Goal: Task Accomplishment & Management: Manage account settings

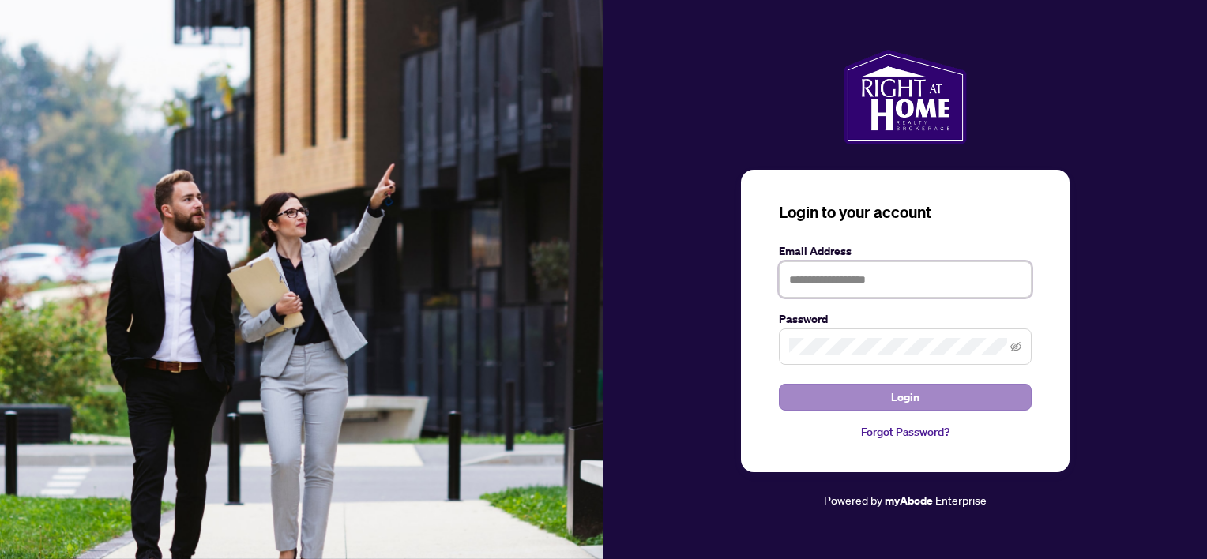
type input "**********"
click at [931, 398] on button "Login" at bounding box center [905, 397] width 253 height 27
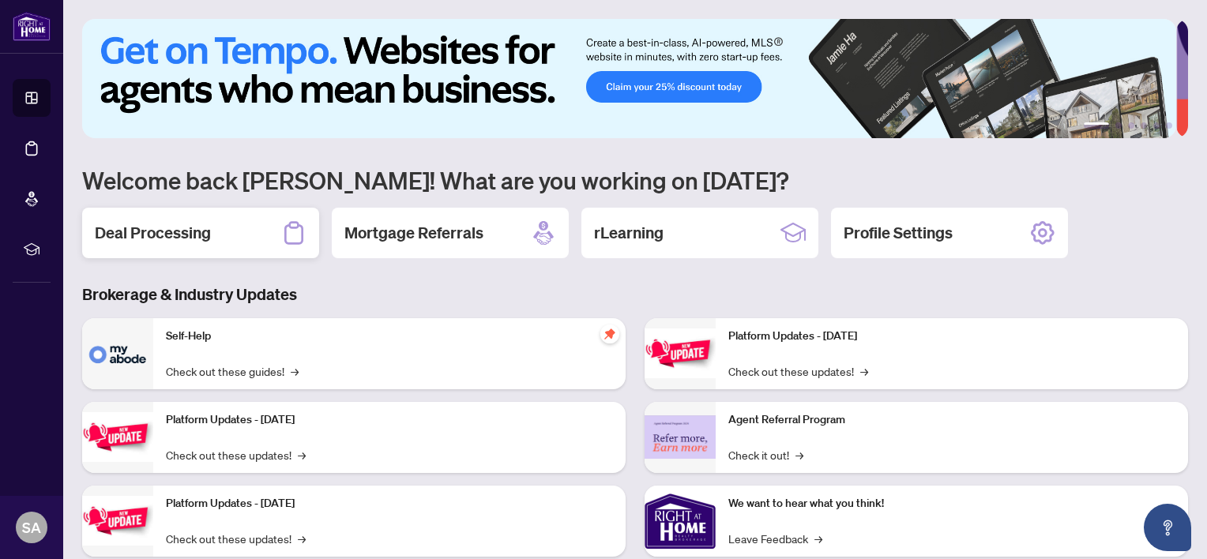
click at [222, 240] on div "Deal Processing" at bounding box center [200, 233] width 237 height 51
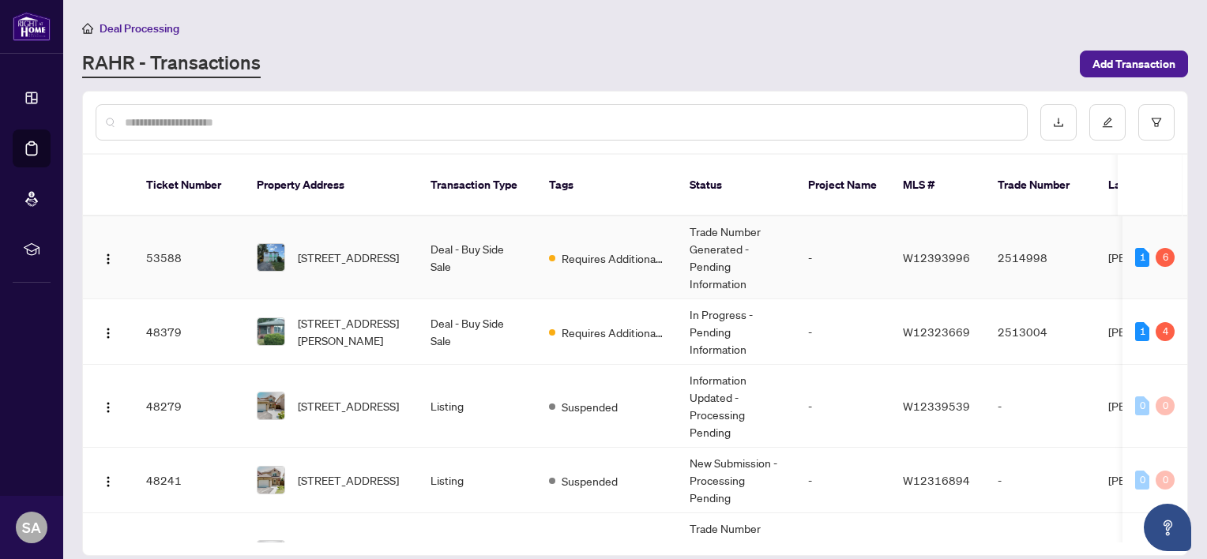
click at [720, 243] on td "Trade Number Generated - Pending Information" at bounding box center [736, 257] width 119 height 83
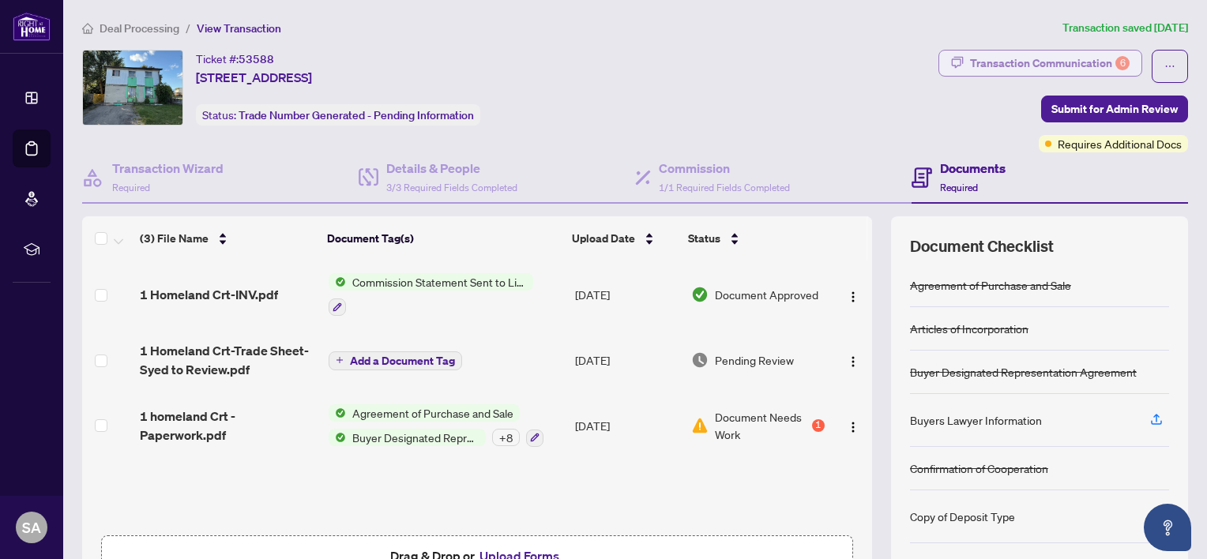
click at [1097, 63] on div "Transaction Communication 6" at bounding box center [1050, 63] width 160 height 25
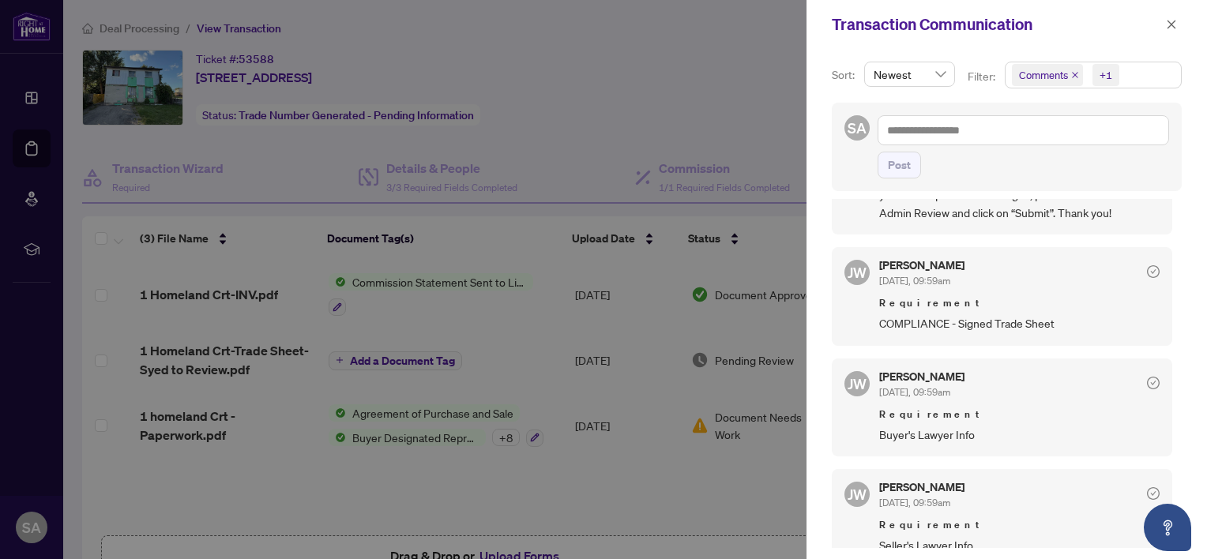
scroll to position [265, 0]
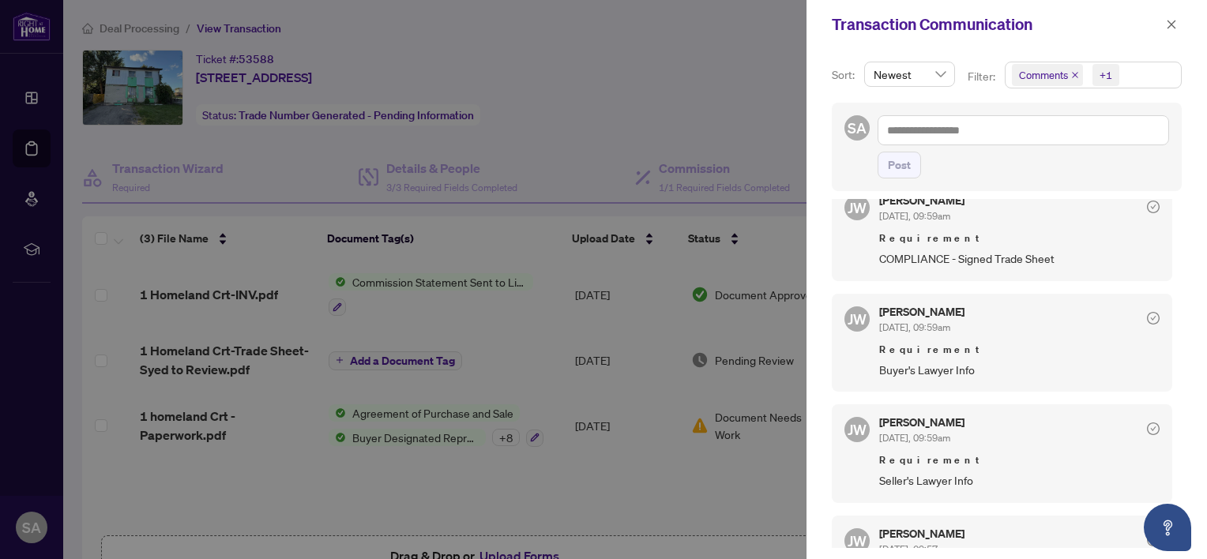
click at [653, 85] on div at bounding box center [603, 279] width 1207 height 559
click at [1172, 24] on icon "close" at bounding box center [1171, 24] width 11 height 11
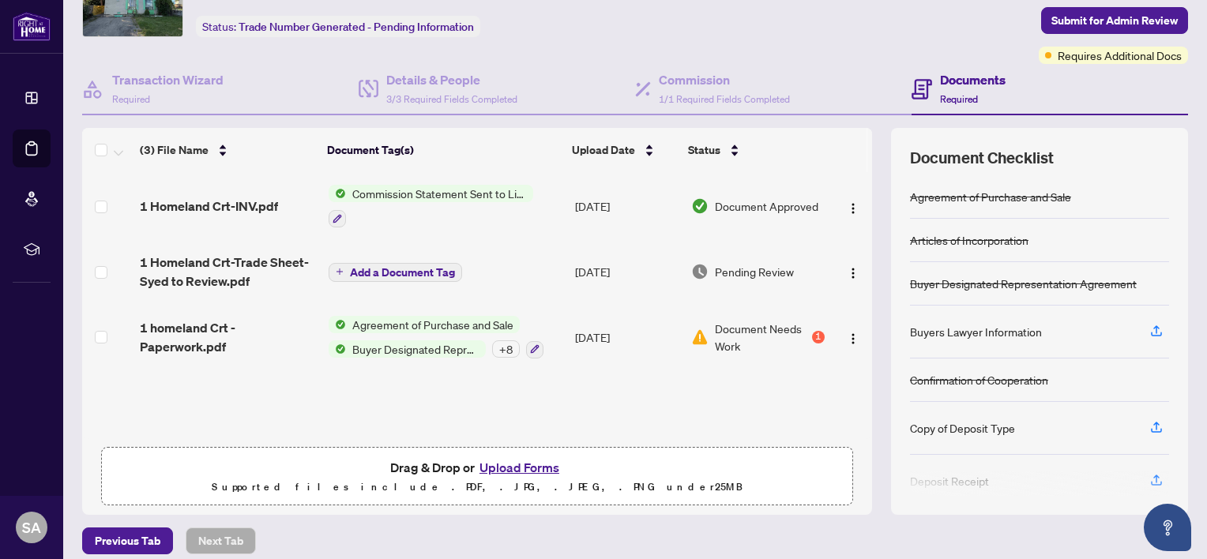
scroll to position [101, 0]
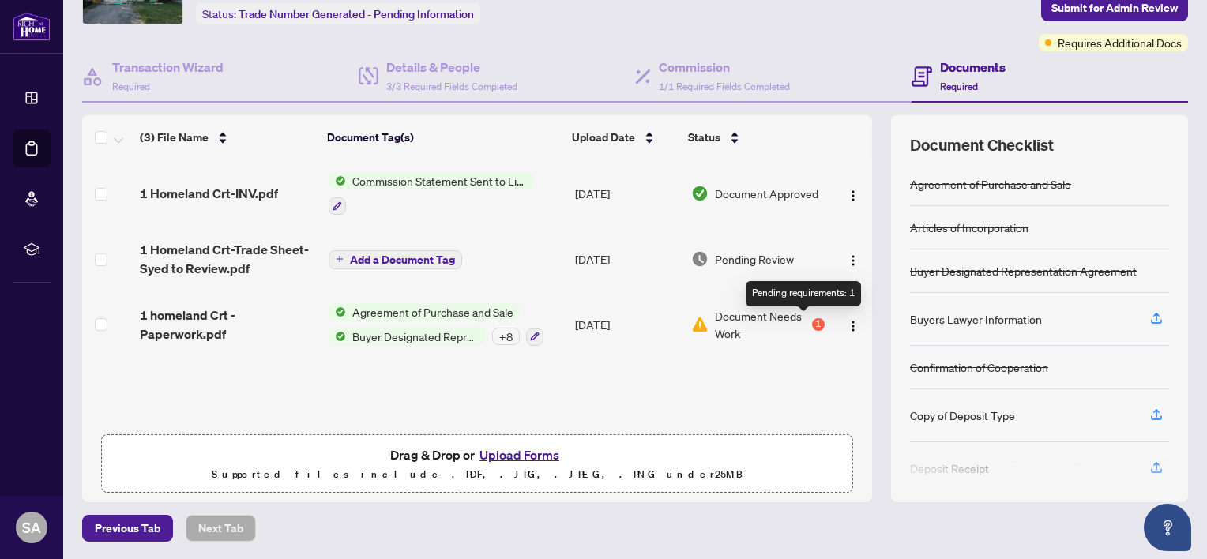
click at [812, 324] on div "1" at bounding box center [818, 324] width 13 height 13
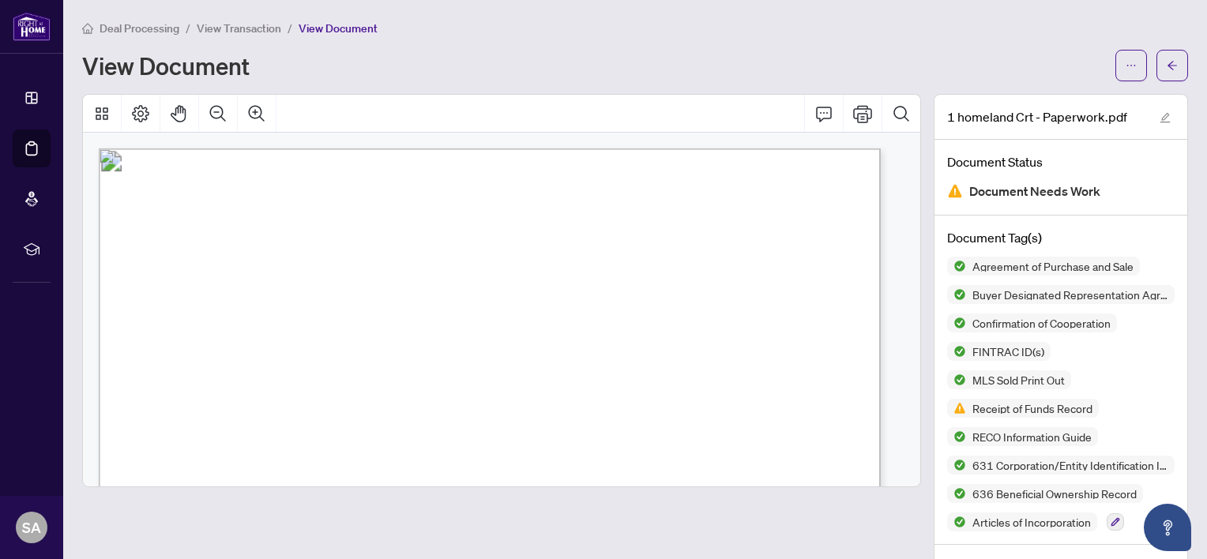
click at [462, 50] on div "View Document" at bounding box center [635, 66] width 1106 height 32
click at [1169, 73] on button "button" at bounding box center [1173, 66] width 32 height 32
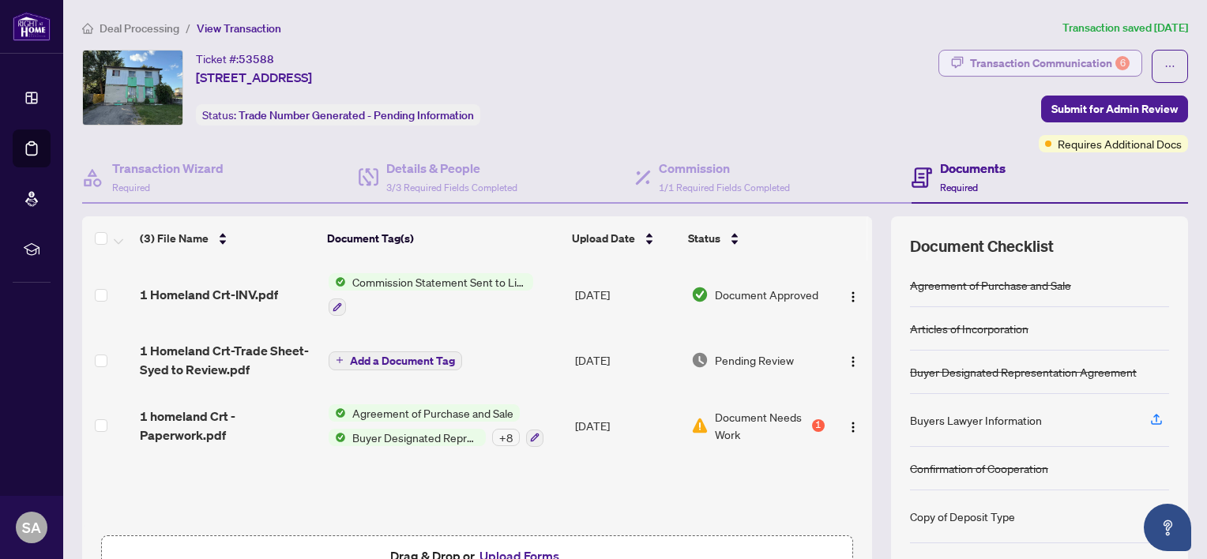
click at [1010, 67] on div "Transaction Communication 6" at bounding box center [1050, 63] width 160 height 25
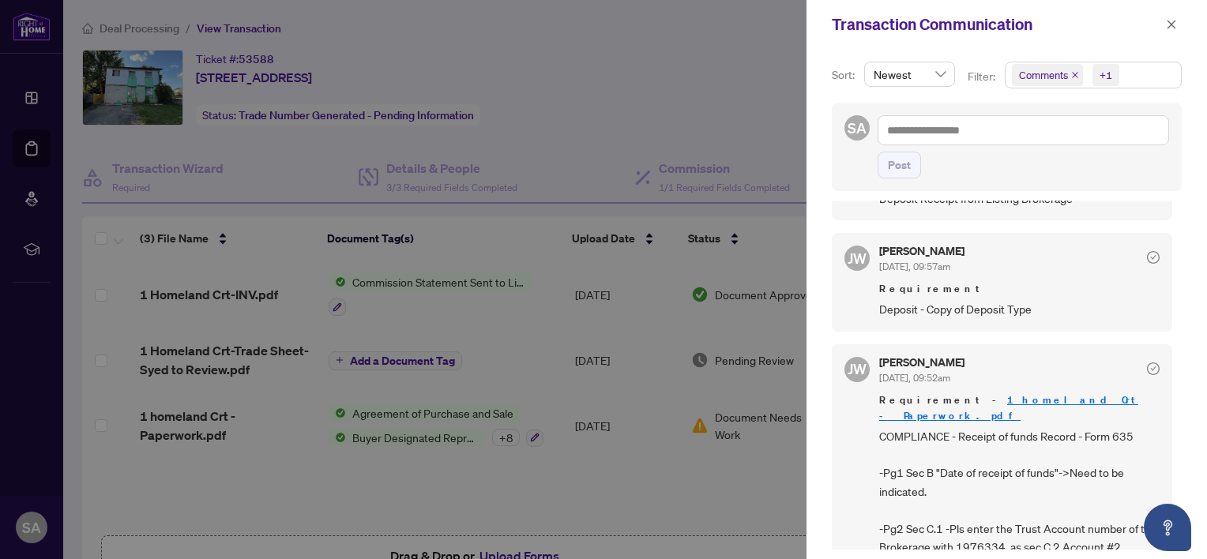
scroll to position [2, 0]
click at [504, 222] on div at bounding box center [603, 279] width 1207 height 559
click at [1173, 28] on icon "close" at bounding box center [1171, 24] width 11 height 11
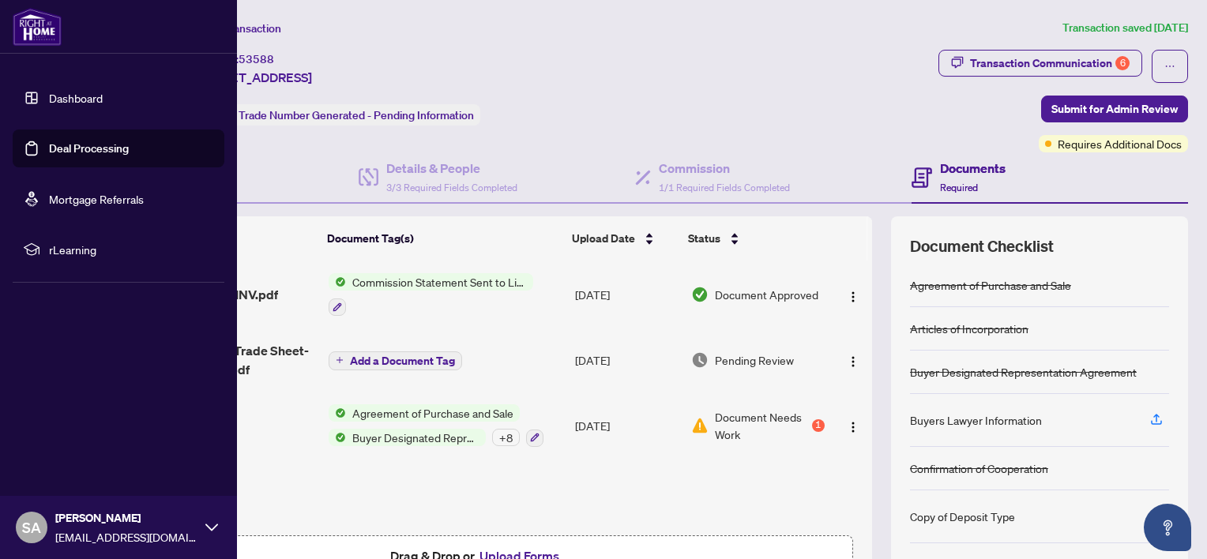
click at [40, 26] on img at bounding box center [37, 27] width 49 height 38
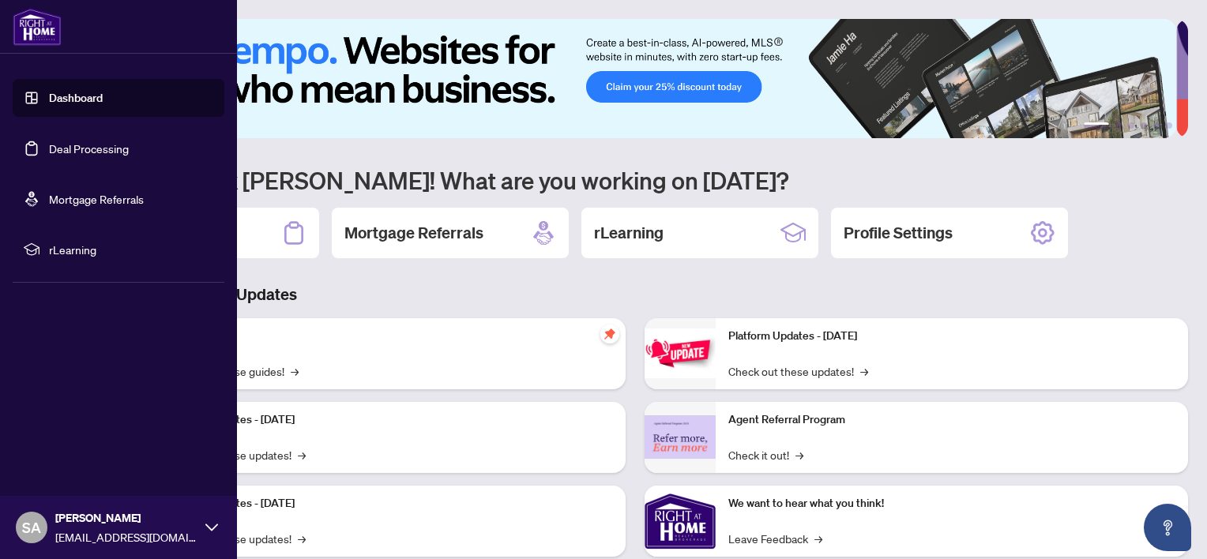
click at [66, 91] on link "Dashboard" at bounding box center [76, 98] width 54 height 14
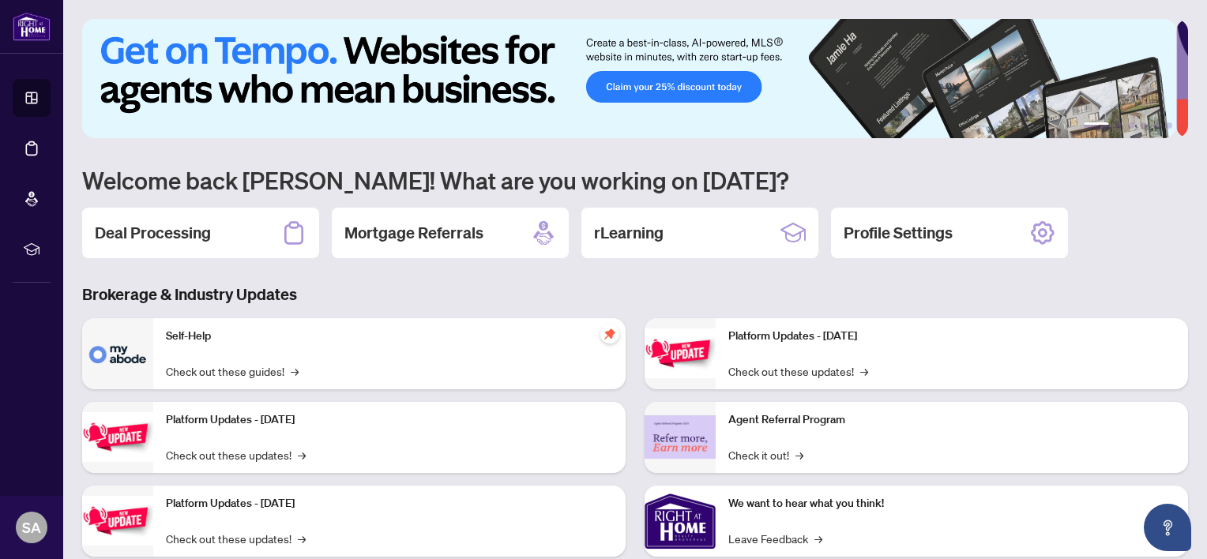
click at [1085, 292] on h3 "Brokerage & Industry Updates" at bounding box center [635, 295] width 1106 height 22
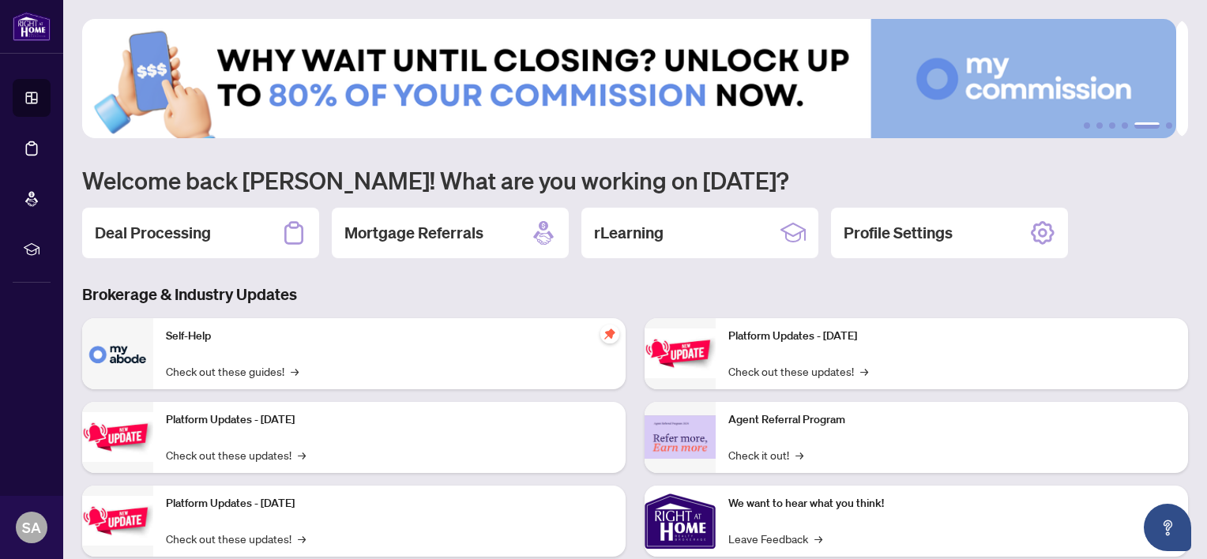
click at [1143, 209] on div "Deal Processing Mortgage Referrals rLearning Profile Settings" at bounding box center [635, 233] width 1106 height 51
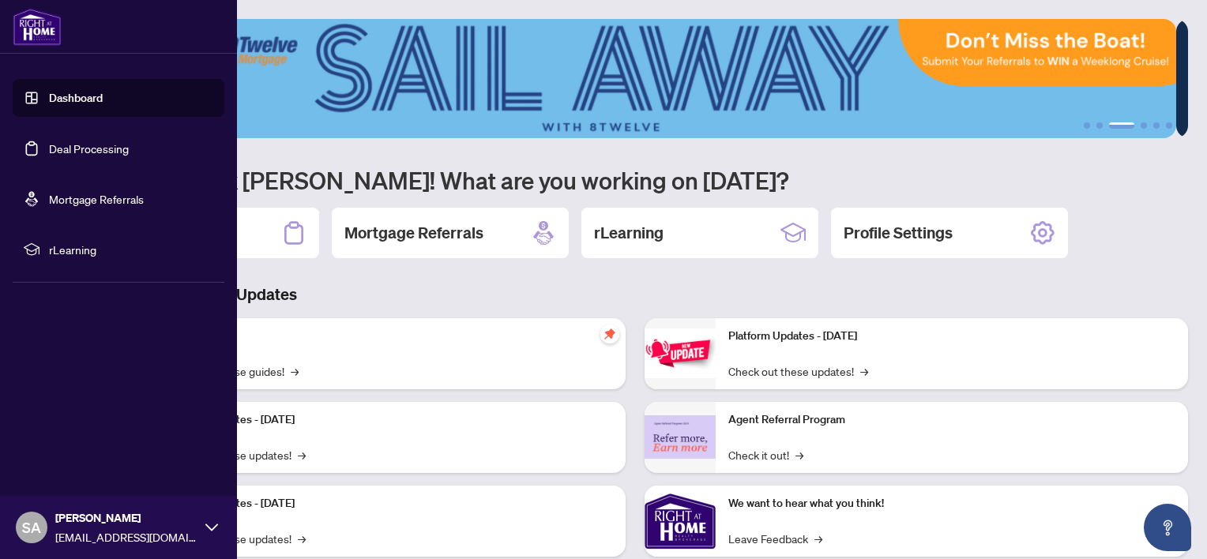
click at [50, 33] on img at bounding box center [37, 27] width 49 height 38
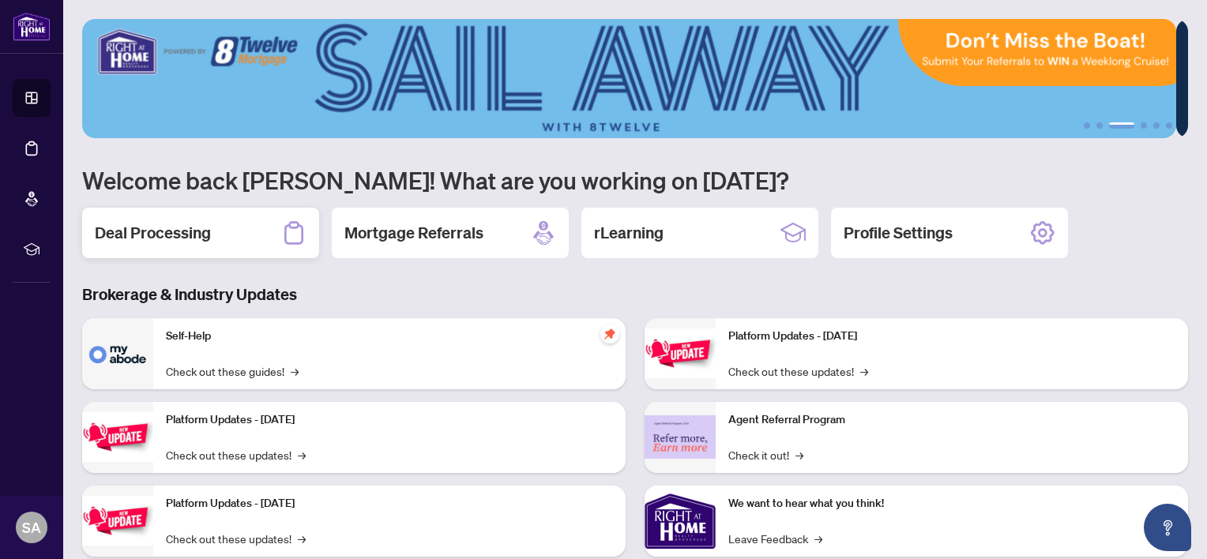
click at [215, 232] on div "Deal Processing" at bounding box center [200, 233] width 237 height 51
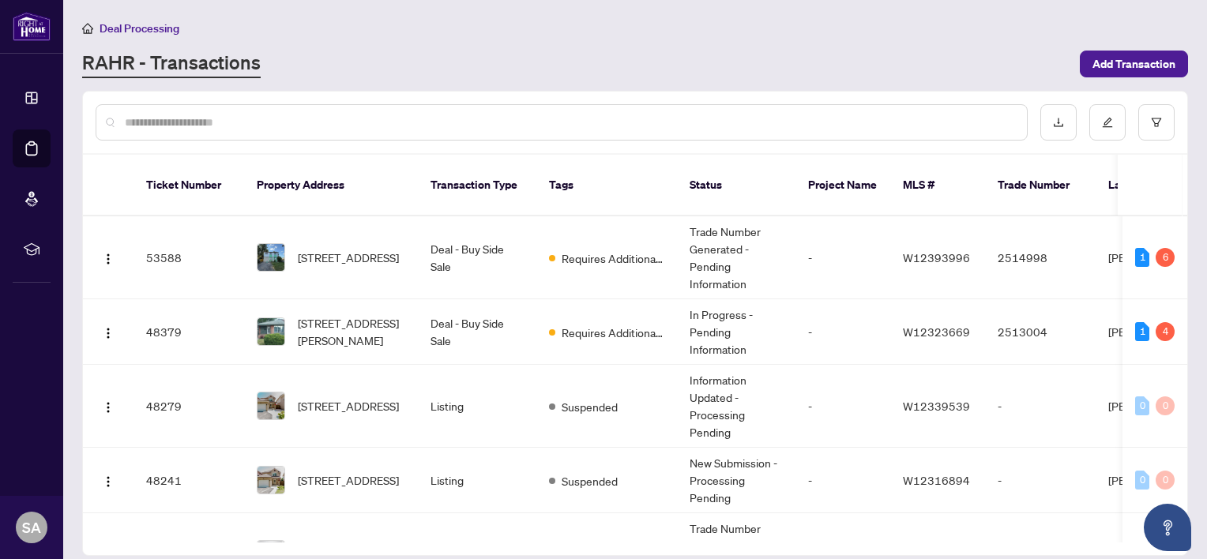
click at [547, 123] on input "text" at bounding box center [570, 122] width 890 height 17
click at [669, 34] on div "Deal Processing" at bounding box center [635, 28] width 1106 height 18
click at [454, 47] on div "Deal Processing RAHR - Transactions Add Transaction" at bounding box center [635, 48] width 1106 height 59
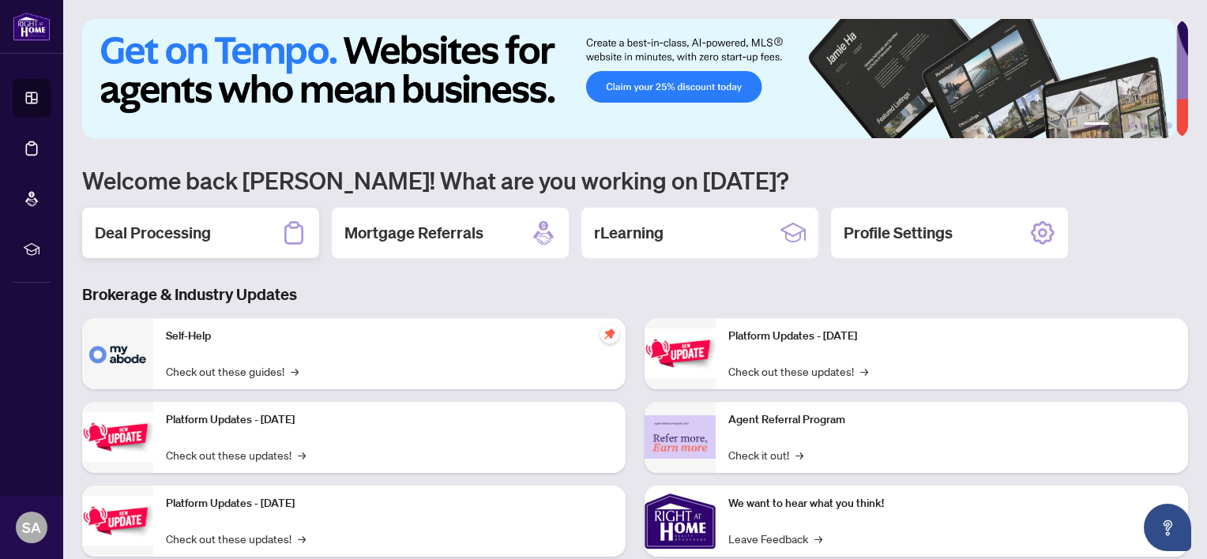
click at [186, 231] on h2 "Deal Processing" at bounding box center [153, 233] width 116 height 22
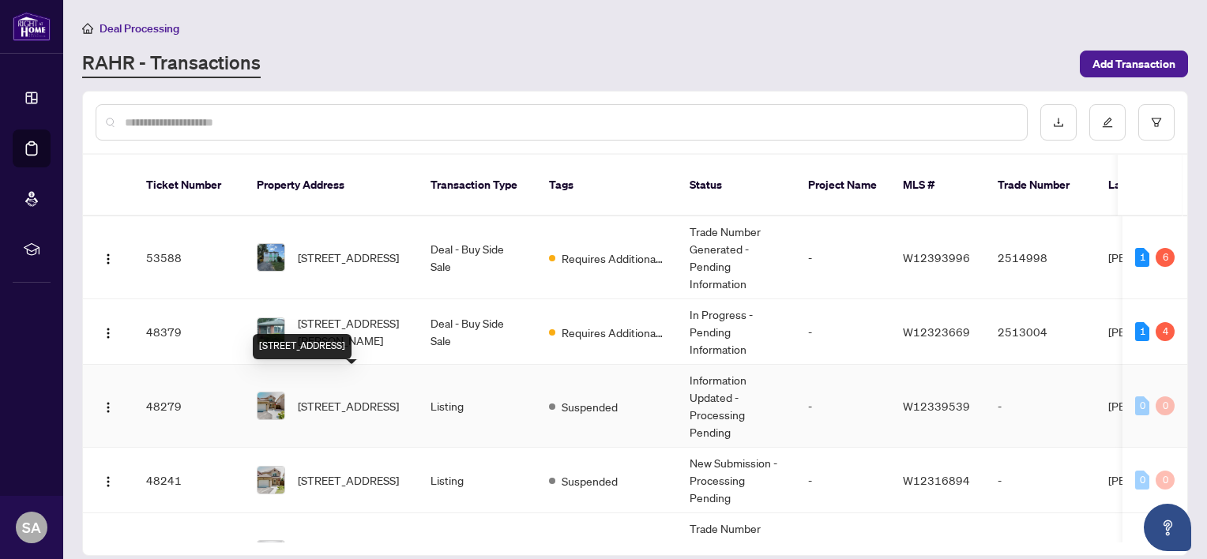
click at [355, 397] on span "[STREET_ADDRESS]" at bounding box center [348, 405] width 101 height 17
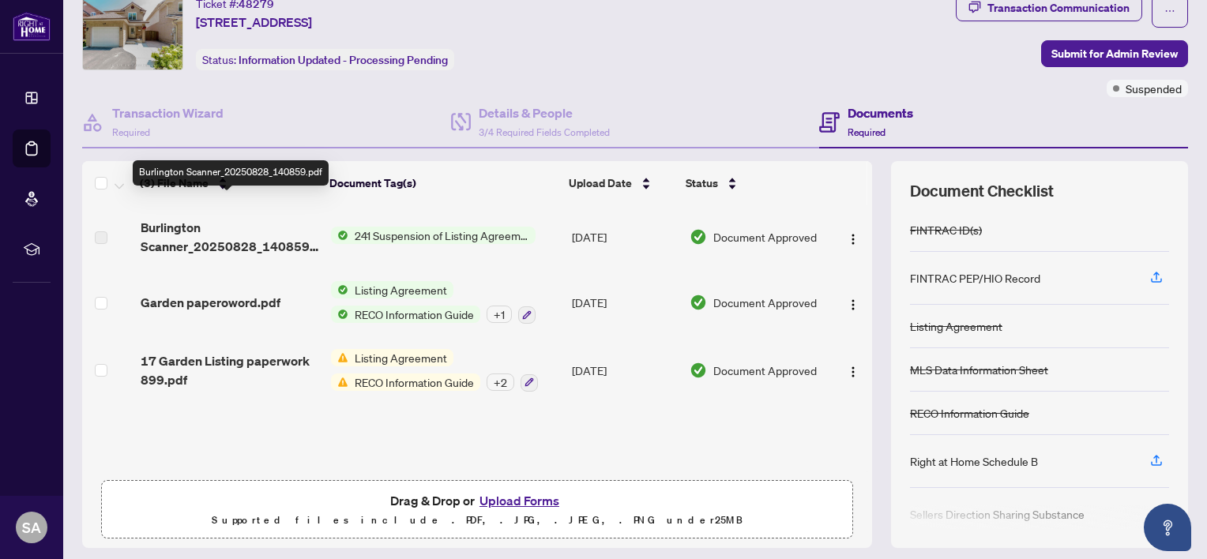
scroll to position [79, 0]
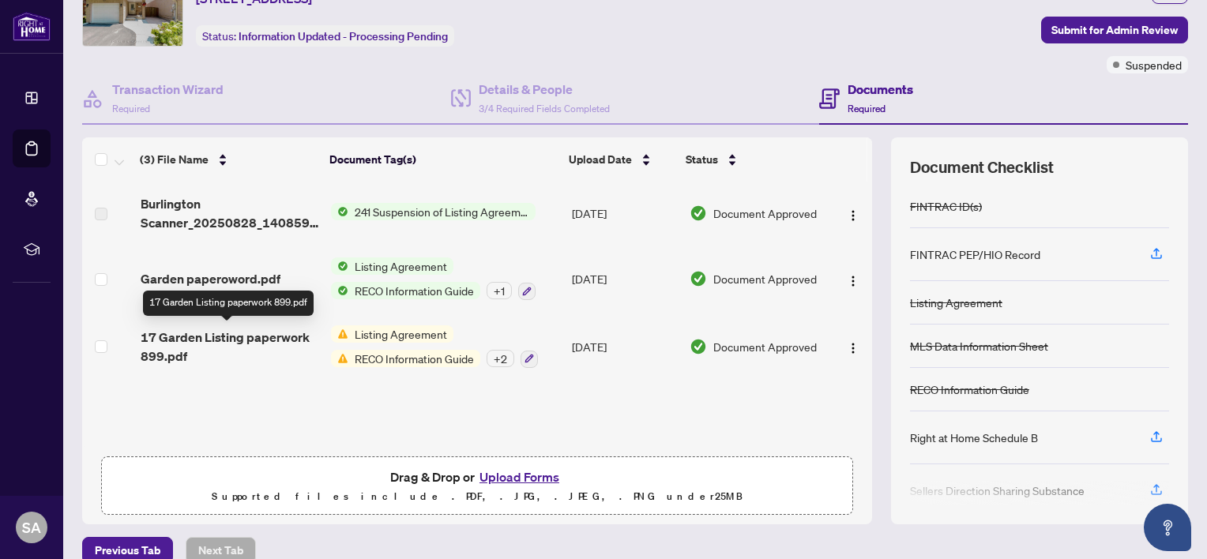
click at [256, 339] on span "17 Garden Listing paperwork 899.pdf" at bounding box center [230, 347] width 178 height 38
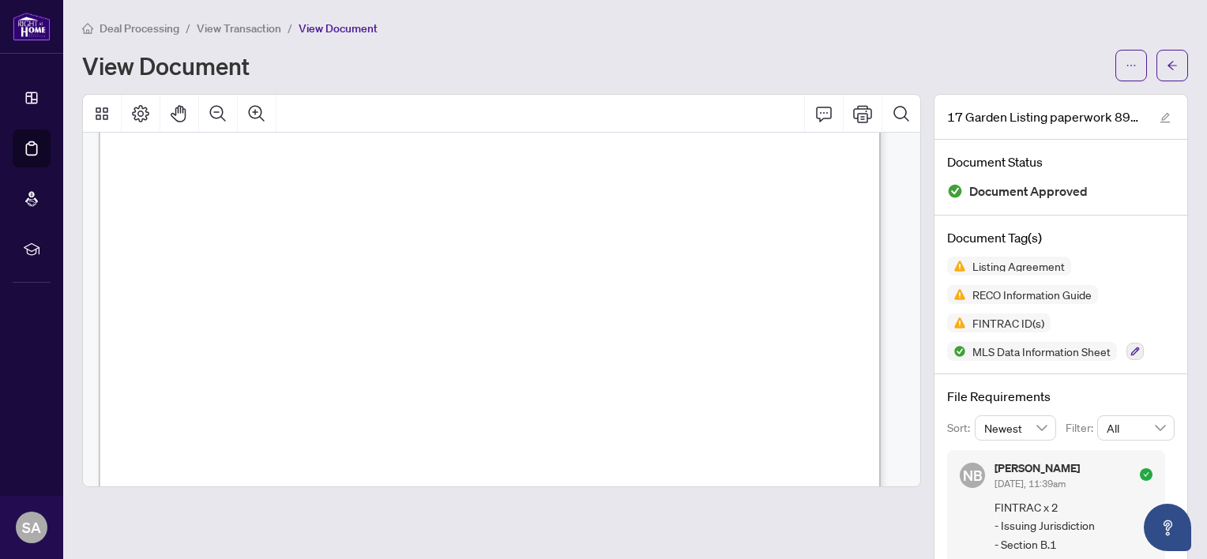
scroll to position [3318, 0]
drag, startPoint x: 157, startPoint y: 245, endPoint x: 158, endPoint y: 258, distance: 12.7
drag, startPoint x: 158, startPoint y: 258, endPoint x: 171, endPoint y: 294, distance: 38.5
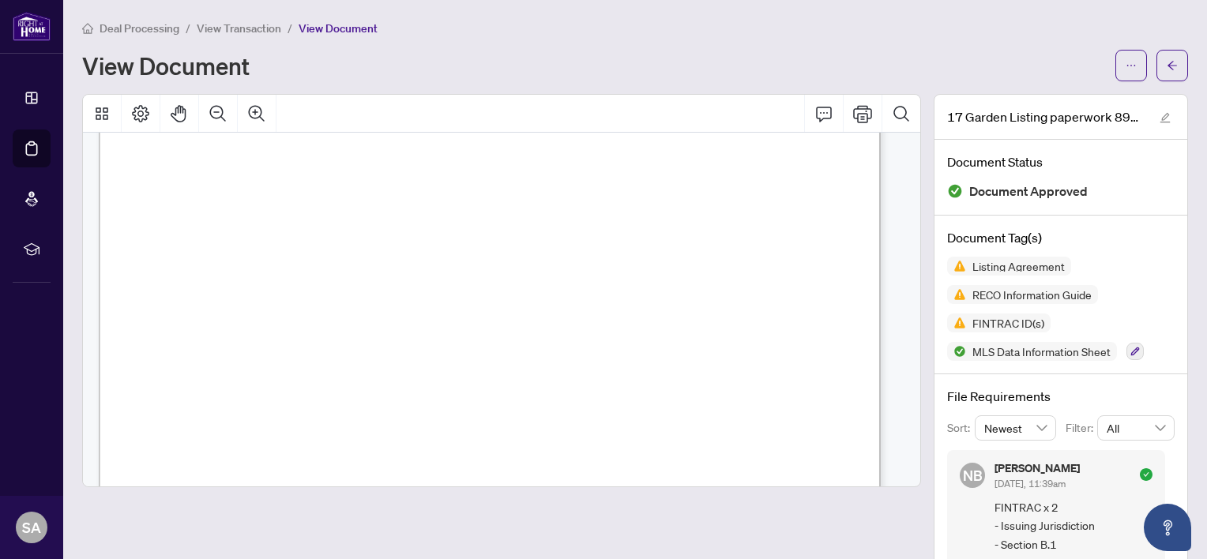
drag, startPoint x: 155, startPoint y: 243, endPoint x: 762, endPoint y: 332, distance: 613.2
click at [418, 378] on span "authorized by the client or required by law;" at bounding box center [308, 381] width 303 height 13
drag, startPoint x: 158, startPoint y: 154, endPoint x: 325, endPoint y: 216, distance: 177.7
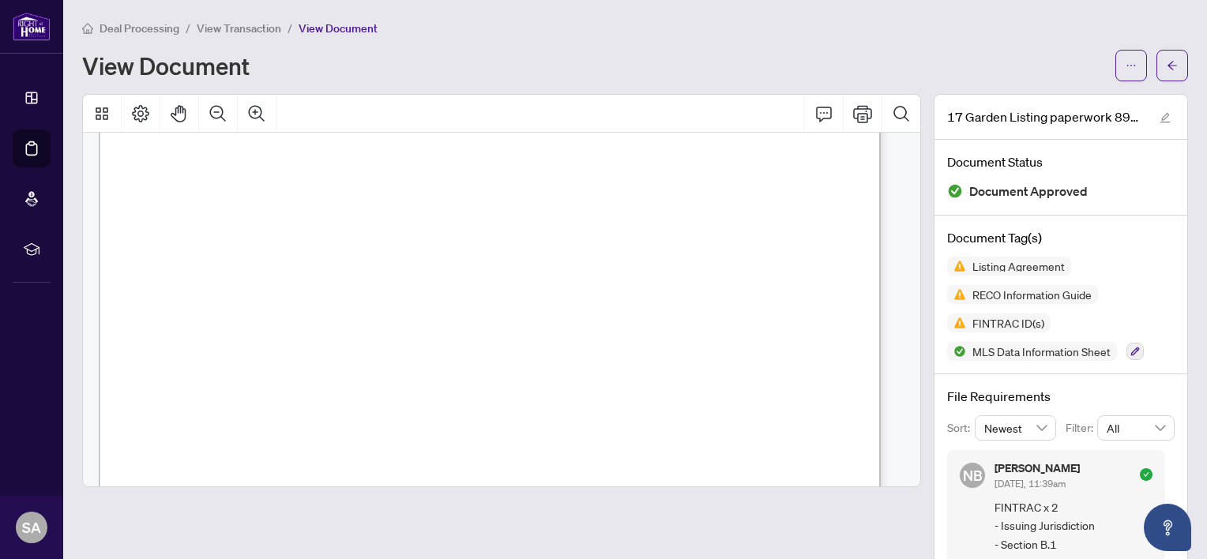
drag, startPoint x: 325, startPoint y: 216, endPoint x: 343, endPoint y: 318, distance: 103.5
click at [343, 318] on span "different agent employed by the brokerage to be the designated representative f…" at bounding box center [486, 324] width 660 height 13
